Goal: Communication & Community: Answer question/provide support

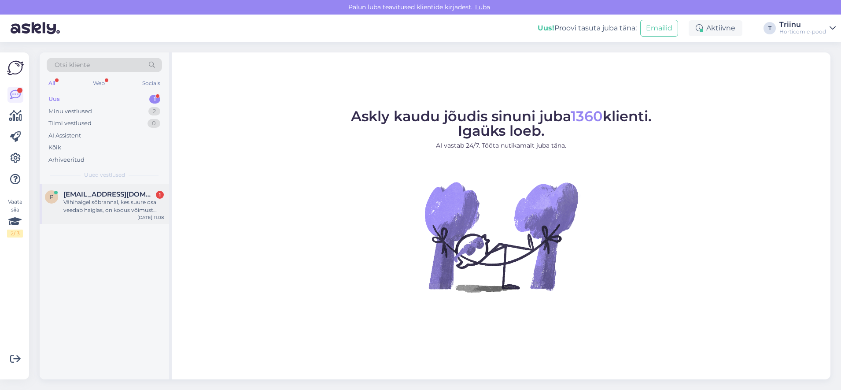
click at [132, 199] on div "Vähihaigel sõbrannal, kes suure osa veedab haiglas, on kodus võimust võtnud toi…" at bounding box center [113, 206] width 100 height 16
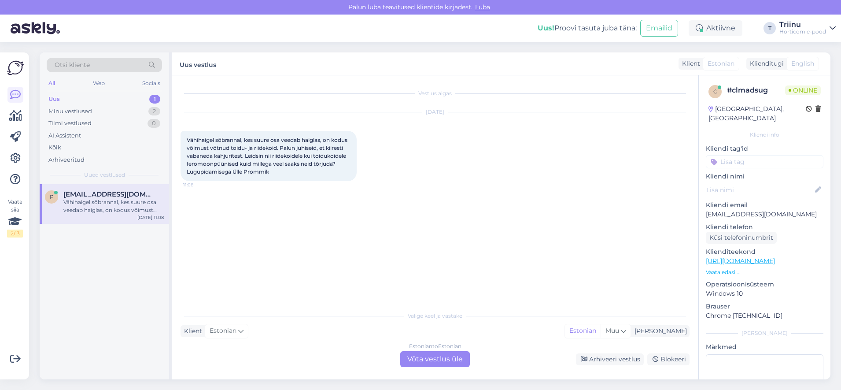
click at [438, 360] on div "Estonian to Estonian Võta vestlus üle" at bounding box center [435, 359] width 70 height 16
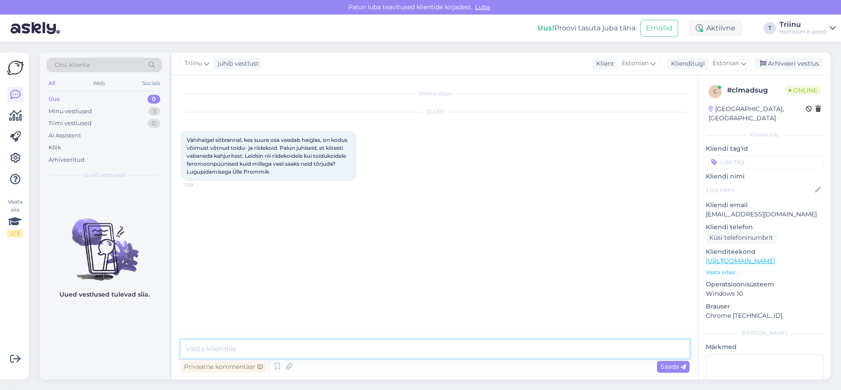
click at [279, 348] on textarea at bounding box center [434, 348] width 509 height 18
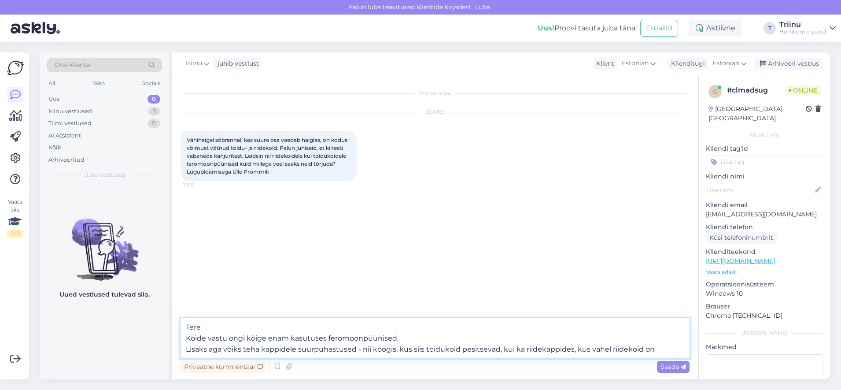
type textarea "Tere Koide vastu ongi kõige enam kasutuses feromoonpüünised. Lisaks aga võiks t…"
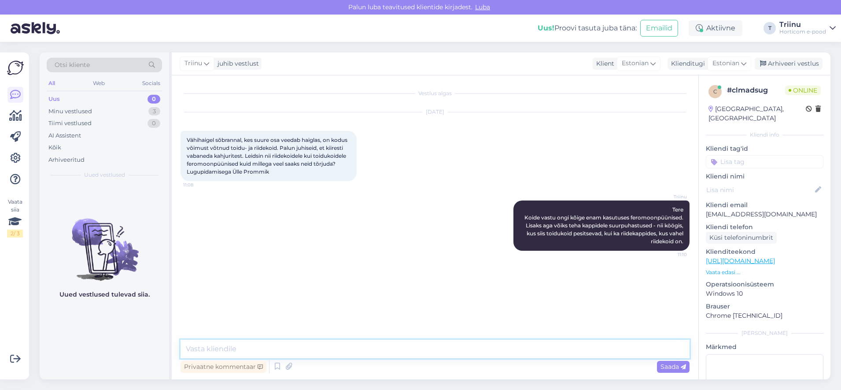
click at [423, 346] on textarea at bounding box center [434, 348] width 509 height 18
paste textarea "https://horticom.ee/e-pood/?s=koi&post_type=product"
type textarea "https://horticom.ee/e-pood/?s=koi&post_type=product"
click at [663, 364] on span "Saada" at bounding box center [673, 366] width 26 height 8
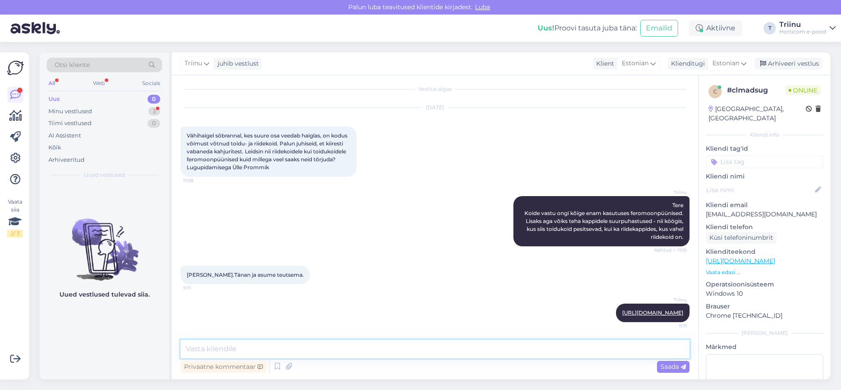
click at [219, 346] on textarea at bounding box center [434, 348] width 509 height 18
type textarea "On olemas ka peletuseks kuulikesed, kuid need otseselt ei hävita koisid. Ikka l…"
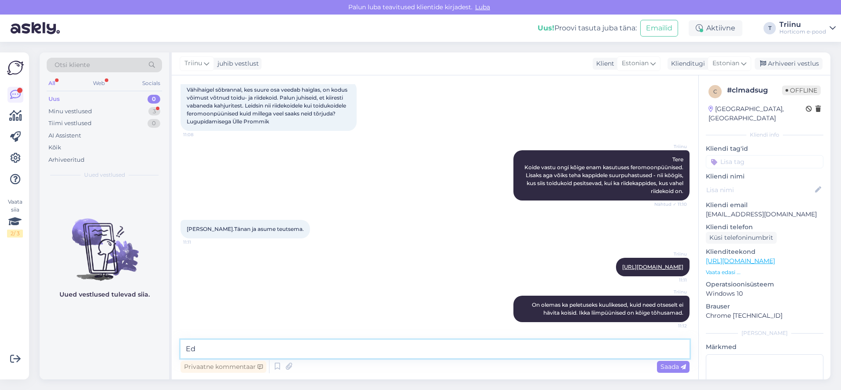
type textarea "E"
type textarea "Aitäh! [PERSON_NAME] on veel küsimusi, siis aitan hea meelega."
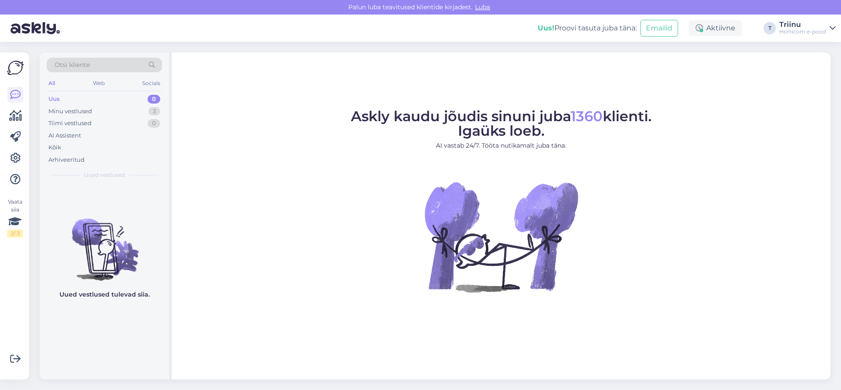
click at [74, 101] on div "Uus 0" at bounding box center [104, 99] width 115 height 12
click at [84, 122] on div "Tiimi vestlused" at bounding box center [69, 123] width 43 height 9
click at [92, 121] on div "Tiimi vestlused 0" at bounding box center [104, 123] width 115 height 12
click at [75, 122] on div "Tiimi vestlused" at bounding box center [69, 123] width 43 height 9
click at [76, 110] on div "Minu vestlused" at bounding box center [70, 111] width 44 height 9
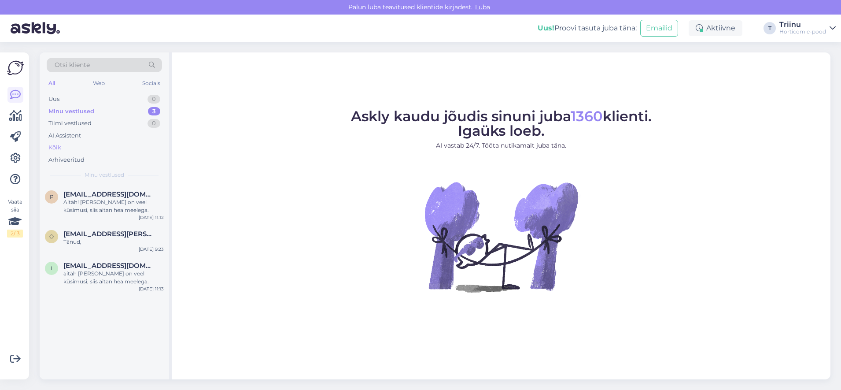
click at [54, 144] on div "Kõik" at bounding box center [54, 147] width 13 height 9
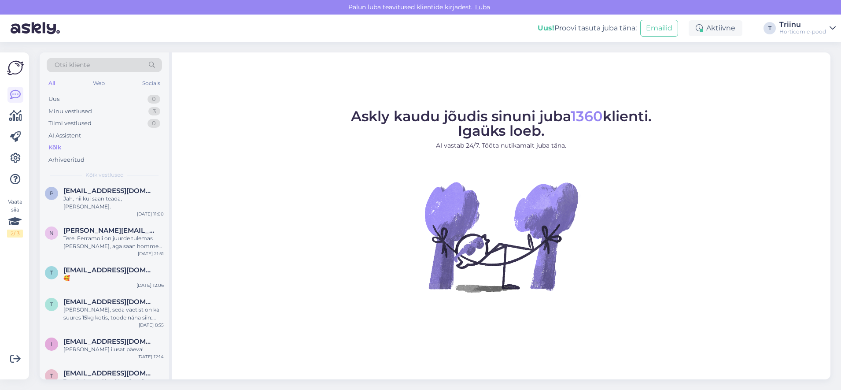
scroll to position [2751, 0]
